Goal: Information Seeking & Learning: Find specific fact

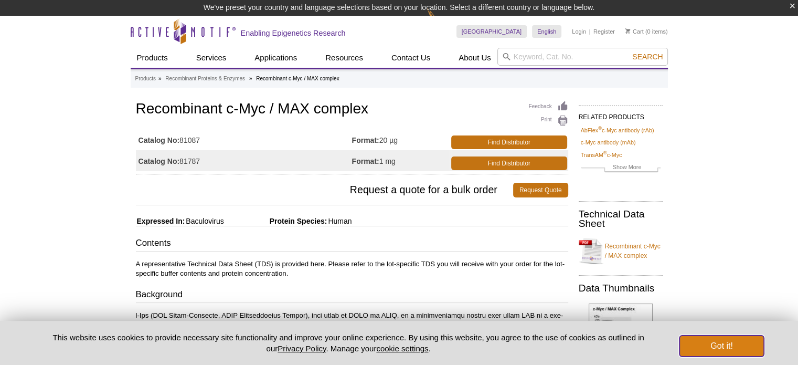
click at [719, 345] on button "Got it!" at bounding box center [721, 345] width 84 height 21
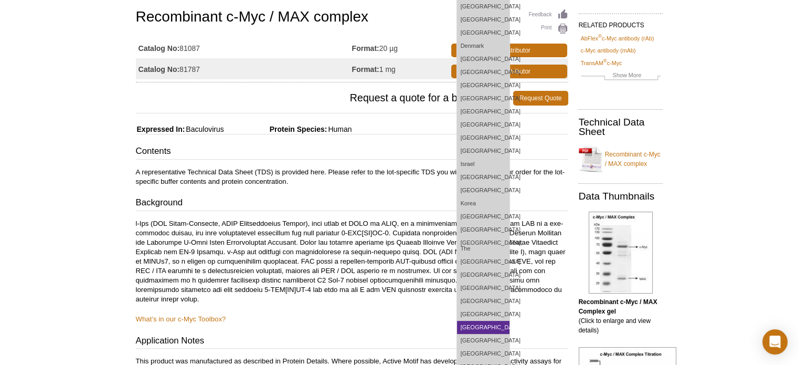
scroll to position [244, 0]
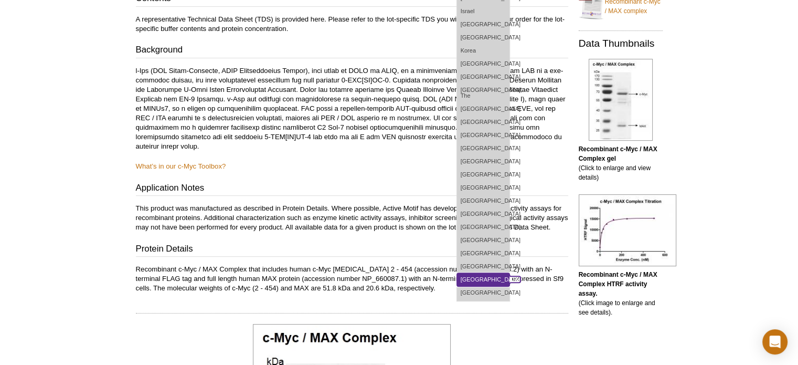
click at [509, 279] on link "United Kingdom" at bounding box center [483, 279] width 52 height 13
click at [509, 286] on link "[GEOGRAPHIC_DATA]" at bounding box center [483, 292] width 52 height 13
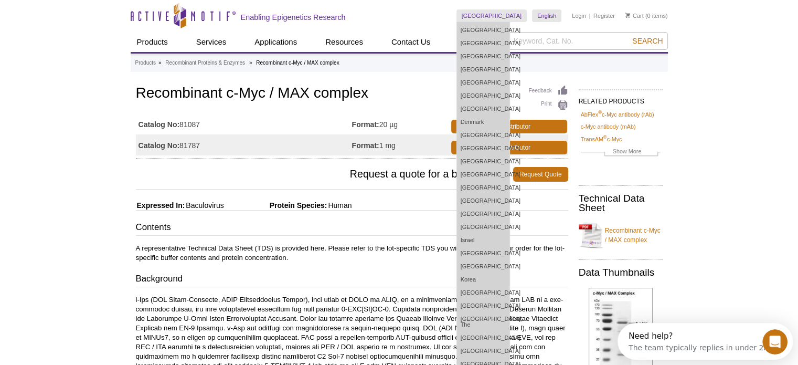
scroll to position [0, 0]
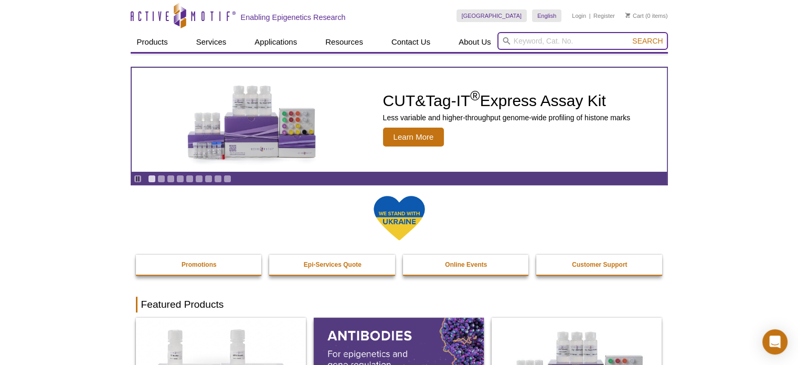
click at [525, 38] on input "search" at bounding box center [582, 41] width 170 height 18
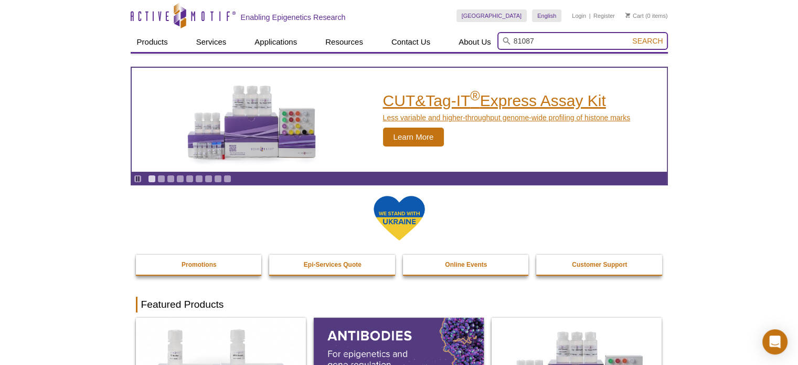
type input "81087"
click at [629, 36] on button "Search" at bounding box center [647, 40] width 37 height 9
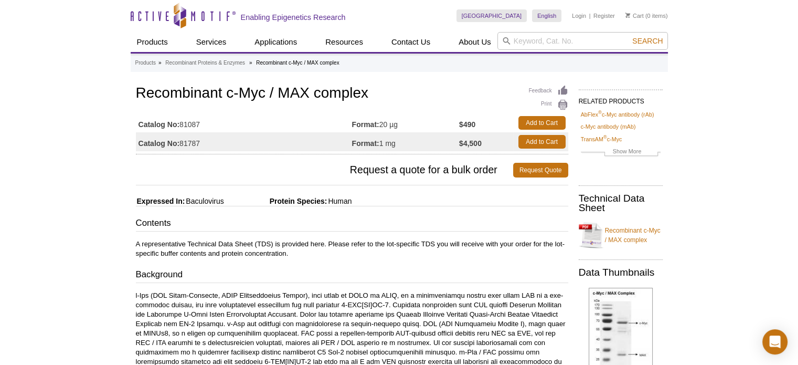
drag, startPoint x: 204, startPoint y: 123, endPoint x: 180, endPoint y: 123, distance: 23.1
click at [180, 123] on td "Catalog No: 81087" at bounding box center [244, 122] width 216 height 19
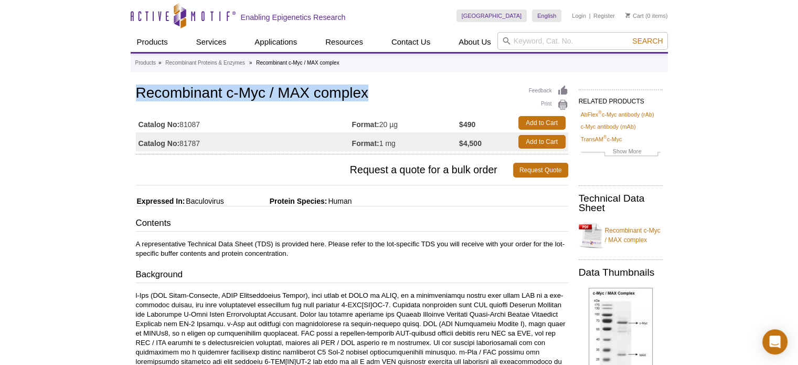
copy h1 "Recombinant c-Myc / MAX complex"
drag, startPoint x: 382, startPoint y: 93, endPoint x: 130, endPoint y: 94, distance: 252.3
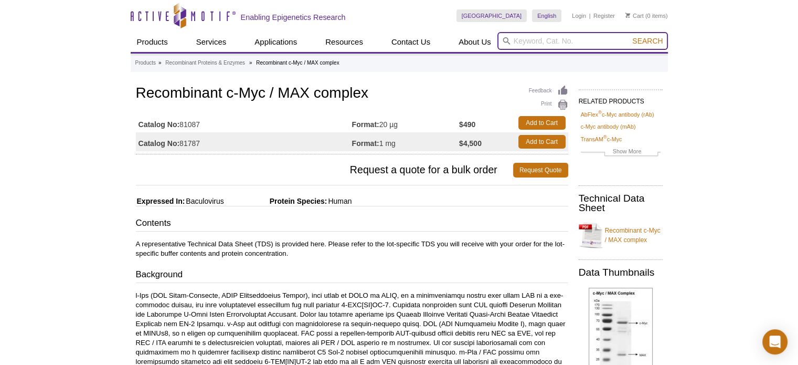
click at [529, 47] on input "search" at bounding box center [582, 41] width 170 height 18
paste input "81787"
type input "81787"
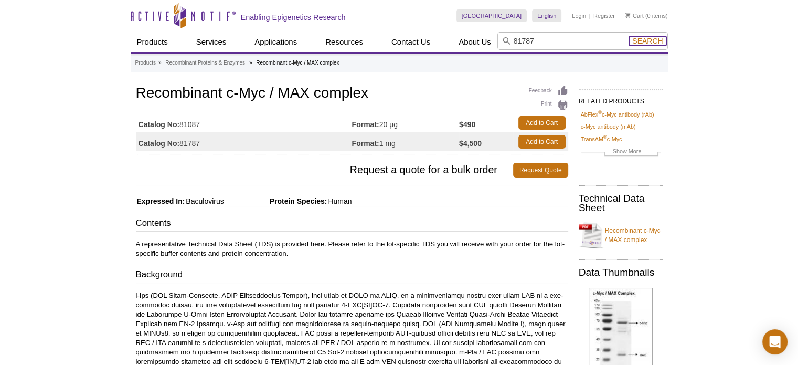
click at [650, 40] on span "Search" at bounding box center [647, 41] width 30 height 8
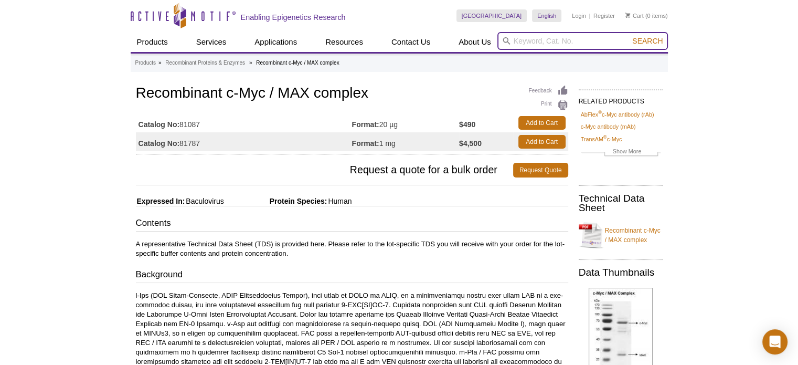
click at [578, 44] on input "search" at bounding box center [582, 41] width 170 height 18
paste input "81787"
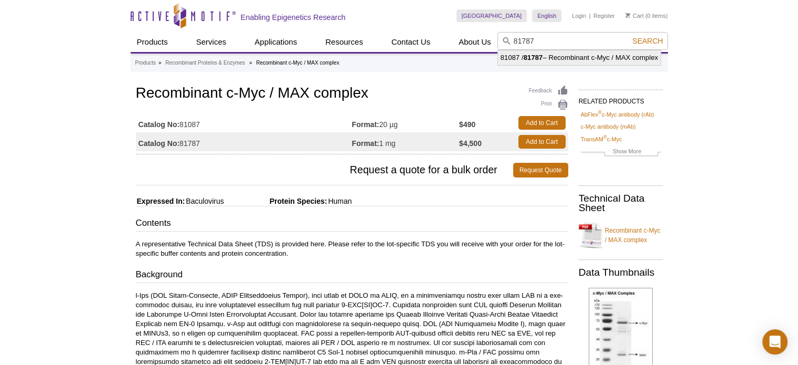
click at [603, 56] on li "81087 / 81787 – Recombinant c-Myc / MAX complex" at bounding box center [579, 57] width 163 height 15
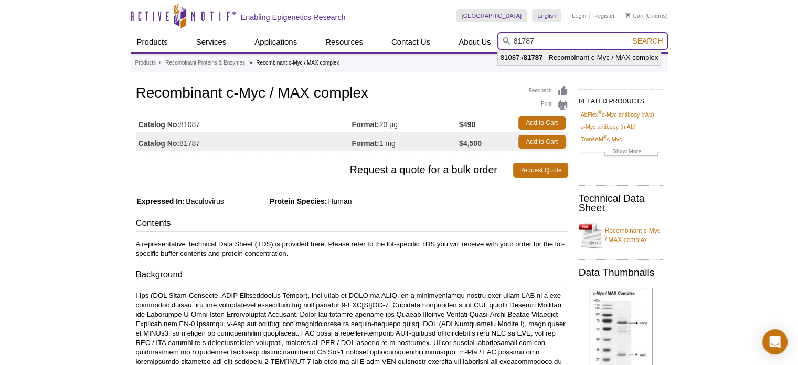
type input "81087 / 81787 – Recombinant c-Myc / MAX complex"
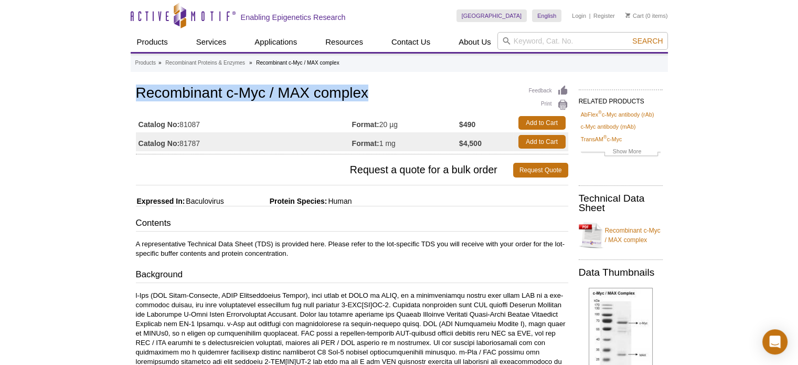
drag, startPoint x: 306, startPoint y: 88, endPoint x: 127, endPoint y: 89, distance: 179.4
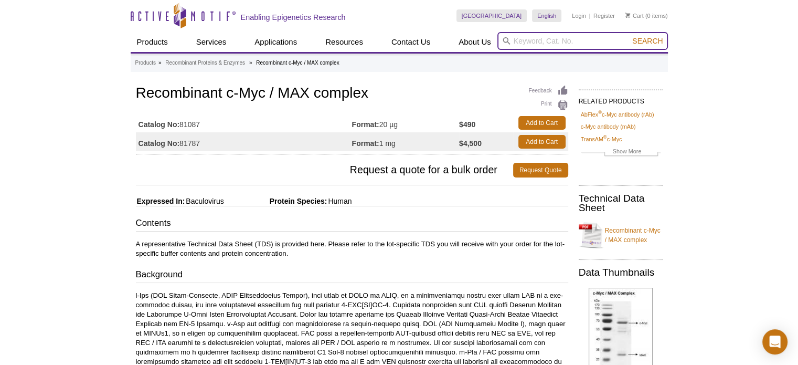
click at [528, 44] on input "search" at bounding box center [582, 41] width 170 height 18
type input "81787"
click at [629, 36] on button "Search" at bounding box center [647, 40] width 37 height 9
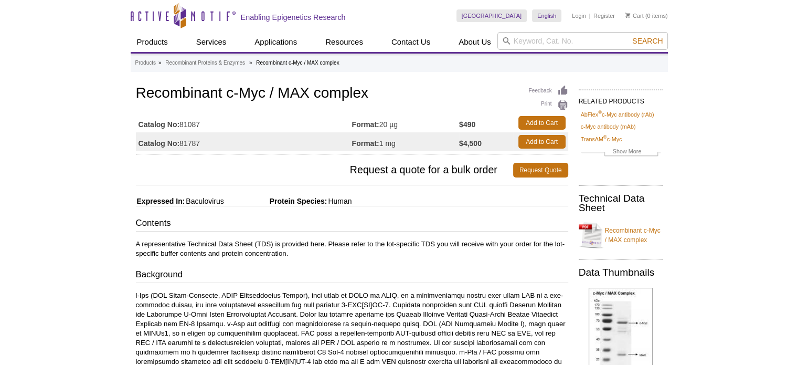
click at [441, 147] on td "Format: 1 mg" at bounding box center [406, 141] width 108 height 19
